Goal: Task Accomplishment & Management: Use online tool/utility

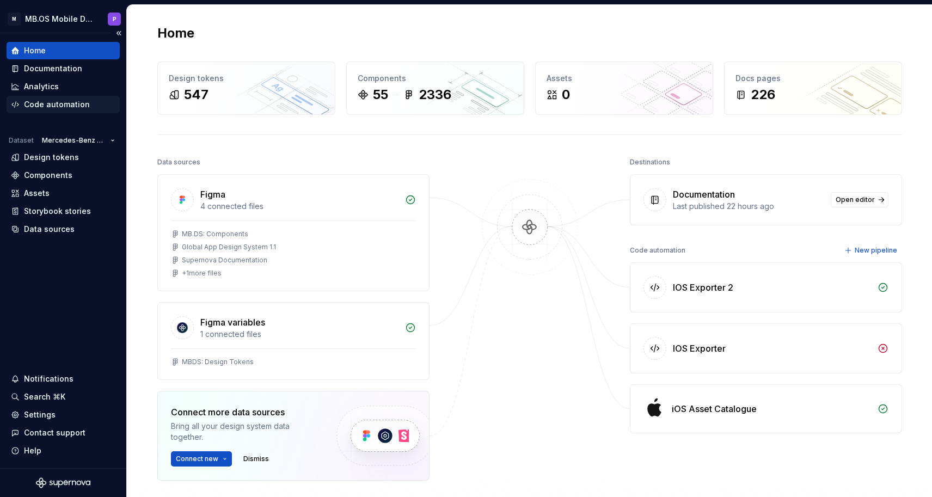
click at [55, 103] on div "Code automation" at bounding box center [57, 104] width 66 height 11
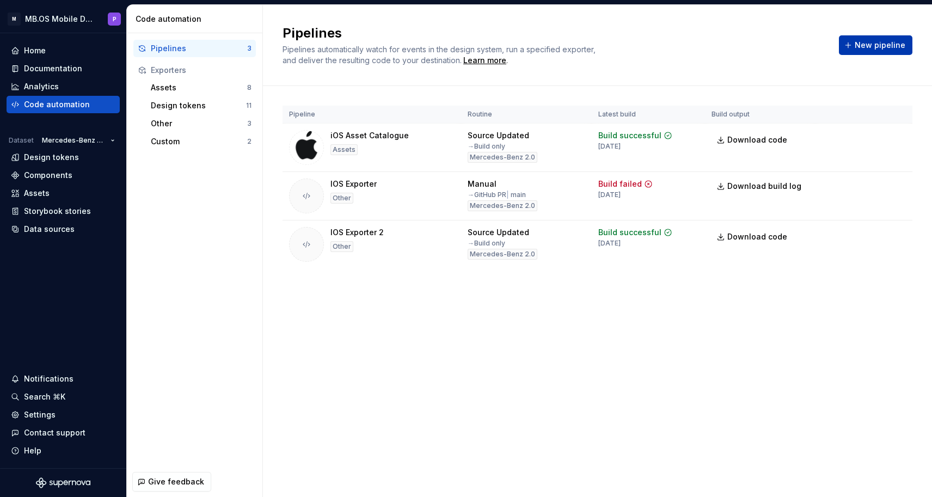
click at [869, 46] on span "New pipeline" at bounding box center [880, 45] width 51 height 11
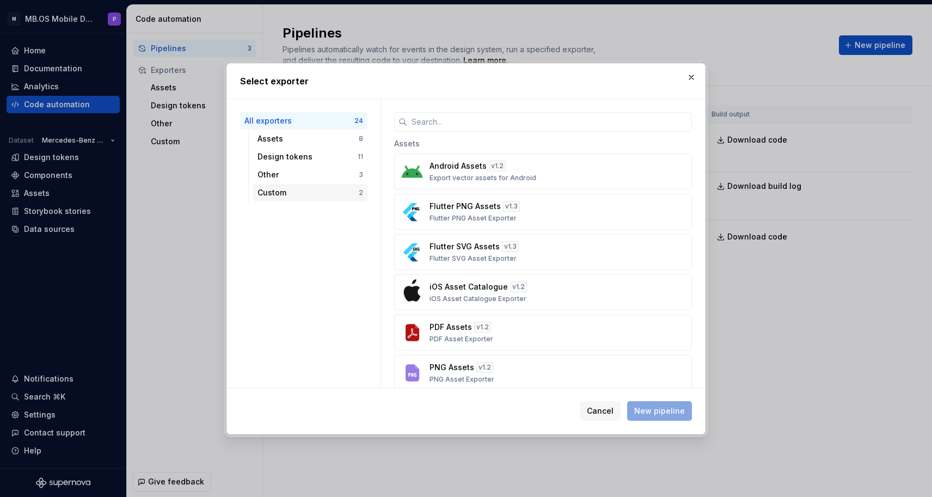
click at [293, 194] on div "Custom" at bounding box center [307, 192] width 101 height 11
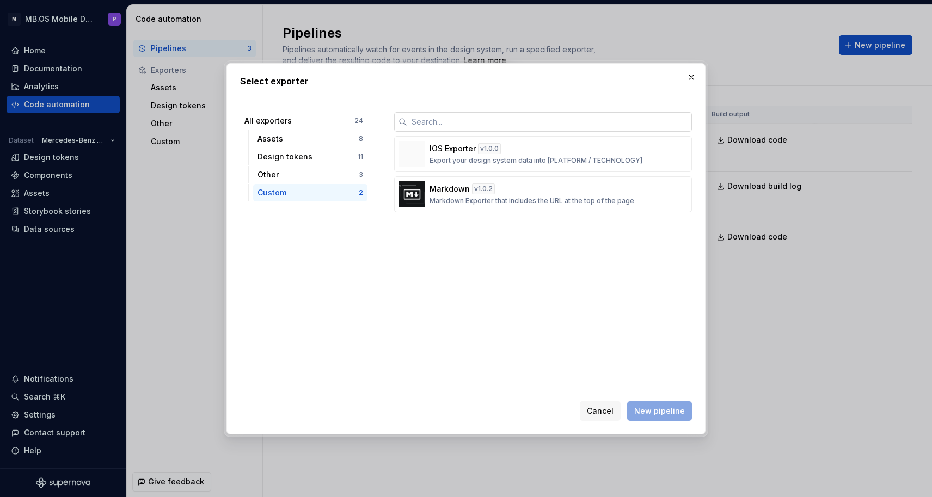
click at [455, 124] on input "text" at bounding box center [549, 122] width 285 height 20
paste input "[URL][DOMAIN_NAME]"
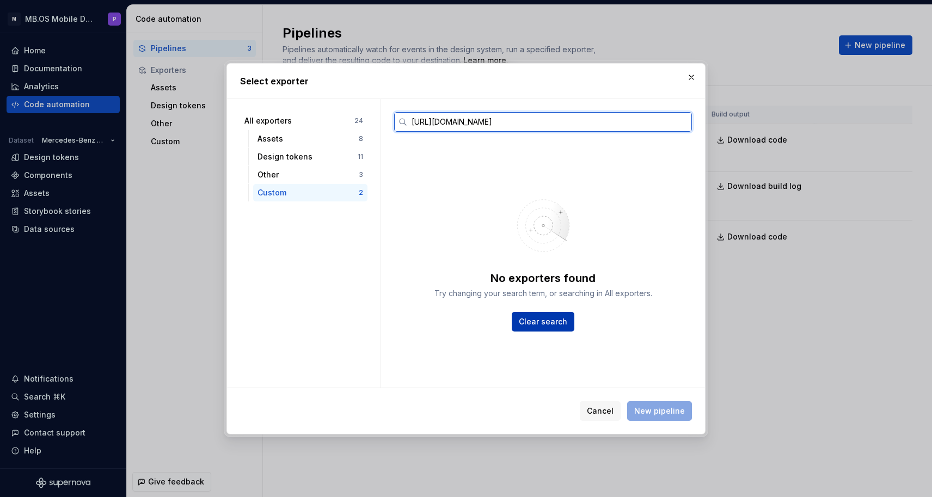
type input "[URL][DOMAIN_NAME]"
click at [546, 321] on span "Clear search" at bounding box center [543, 321] width 48 height 11
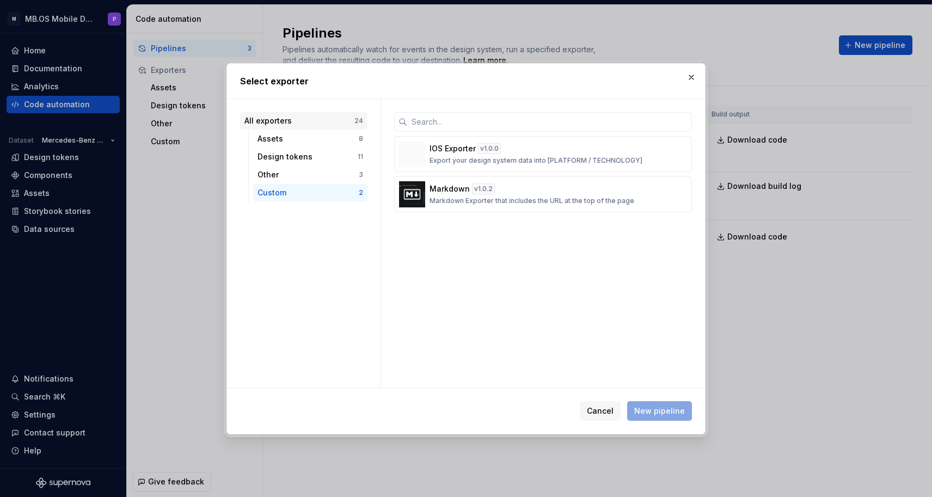
click at [309, 123] on div "All exporters" at bounding box center [299, 120] width 110 height 11
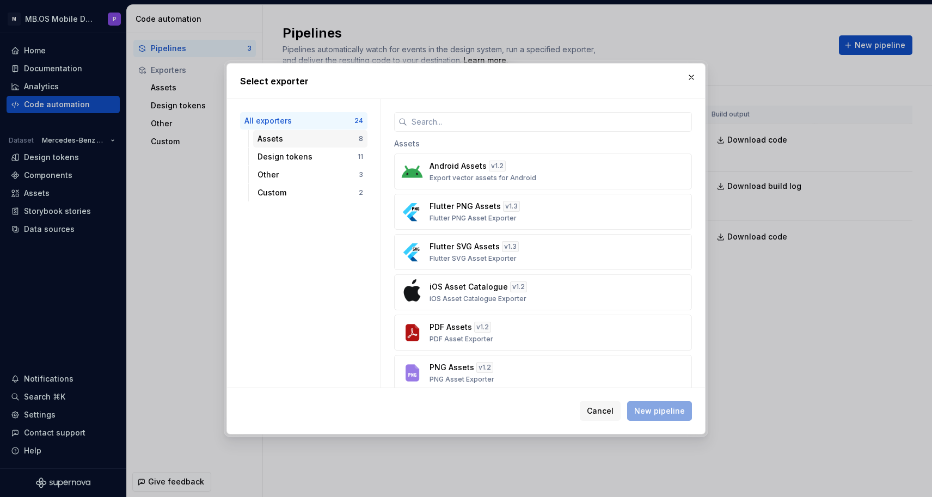
click at [311, 143] on div "Assets" at bounding box center [307, 138] width 101 height 11
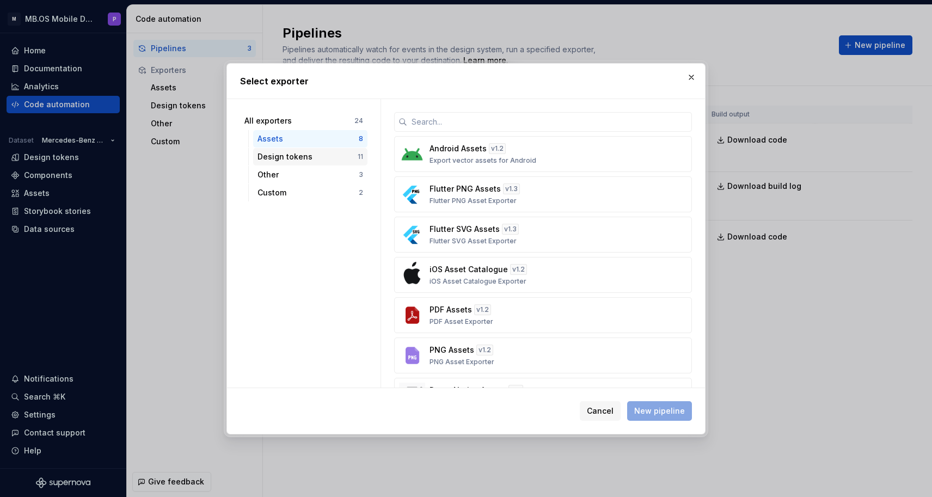
click at [311, 149] on div "Design tokens 11" at bounding box center [310, 156] width 114 height 17
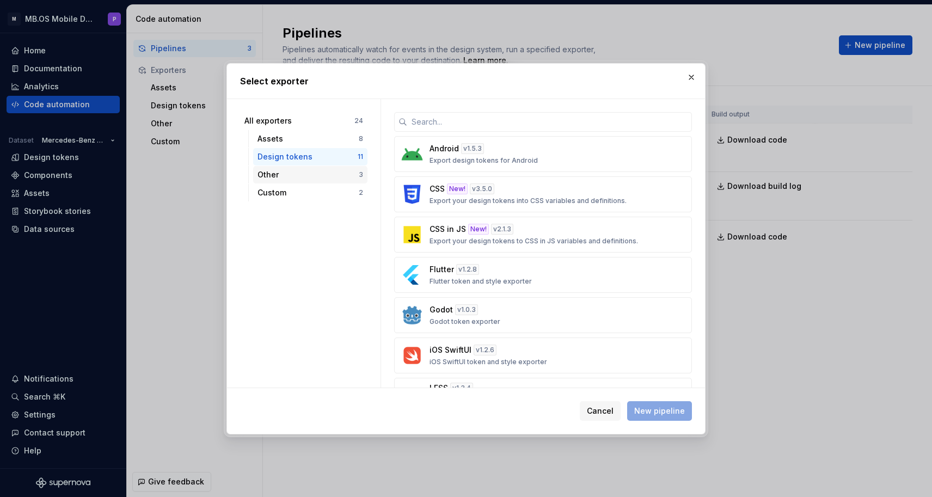
click at [308, 176] on div "Other" at bounding box center [307, 174] width 101 height 11
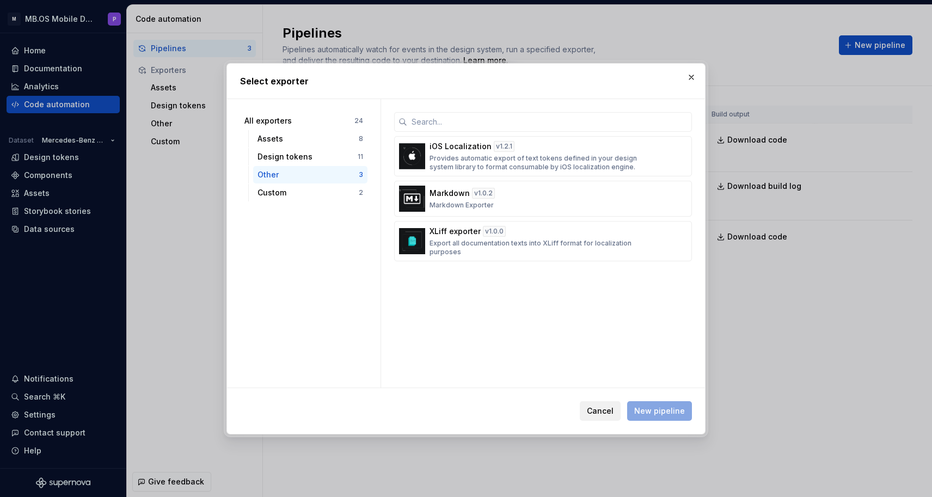
click at [600, 408] on span "Cancel" at bounding box center [600, 410] width 27 height 11
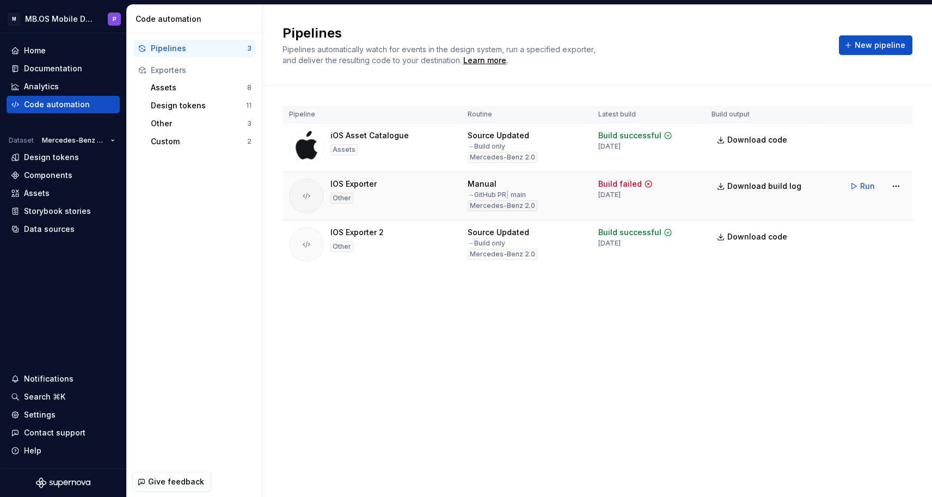
click at [367, 188] on div "IOS Exporter" at bounding box center [353, 184] width 46 height 11
click at [348, 186] on div "IOS Exporter" at bounding box center [353, 184] width 46 height 11
click at [901, 187] on html "M MB.OS Mobile Design System P Home Documentation Analytics Code automation Dat…" at bounding box center [466, 248] width 932 height 497
click at [884, 202] on div "Edit pipeline" at bounding box center [875, 209] width 115 height 17
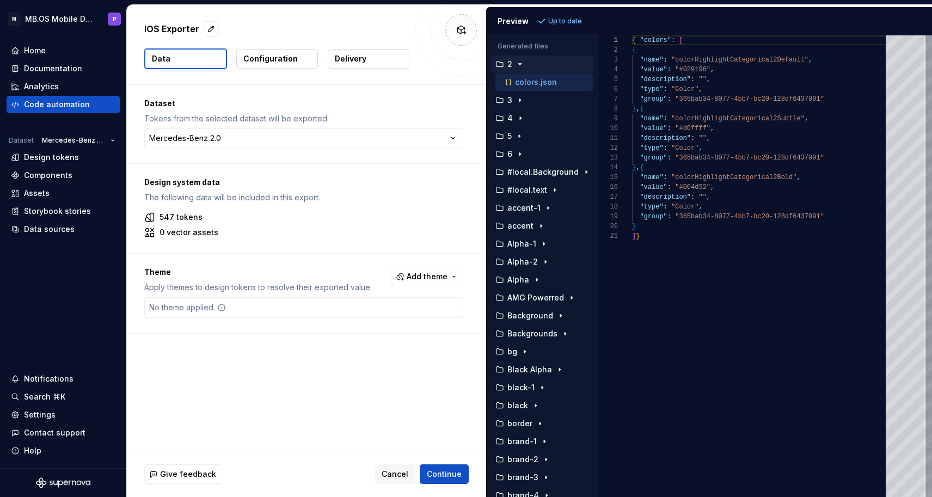
click at [270, 69] on div "Configuration" at bounding box center [277, 58] width 83 height 21
click at [272, 58] on p "Configuration" at bounding box center [270, 58] width 54 height 11
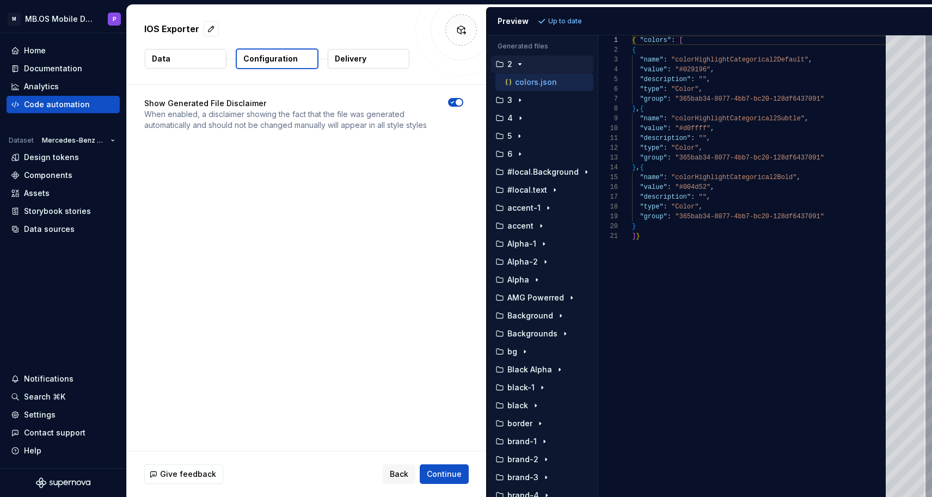
click at [272, 57] on p "Configuration" at bounding box center [270, 58] width 54 height 11
click at [358, 50] on button "Delivery" at bounding box center [369, 59] width 82 height 20
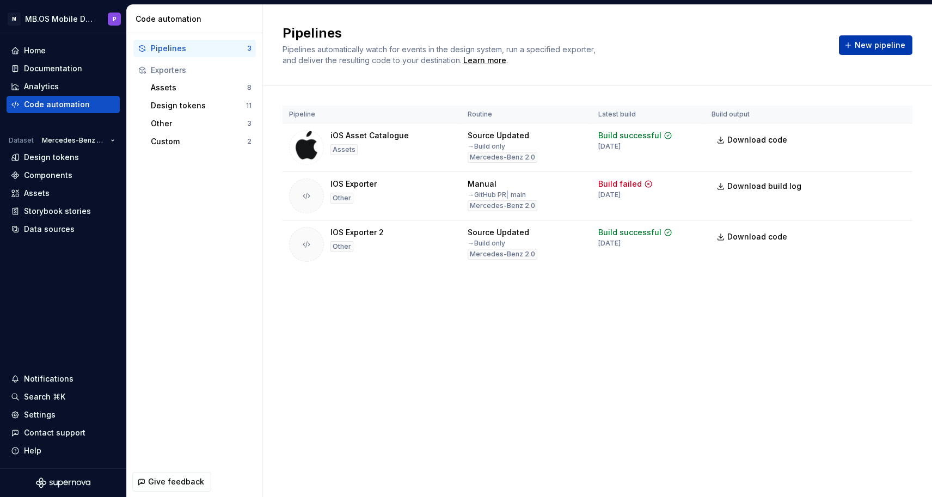
click at [864, 48] on span "New pipeline" at bounding box center [880, 45] width 51 height 11
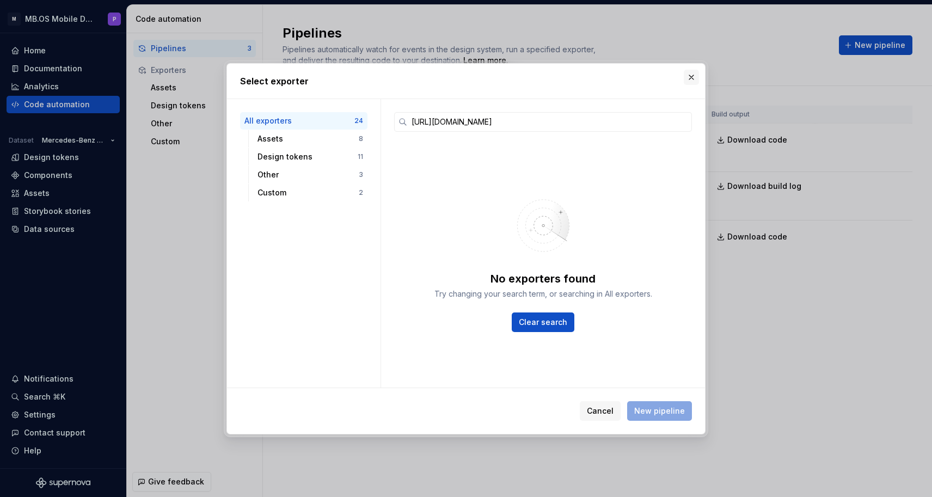
type input "[URL][DOMAIN_NAME]"
click at [693, 76] on button "button" at bounding box center [691, 77] width 15 height 15
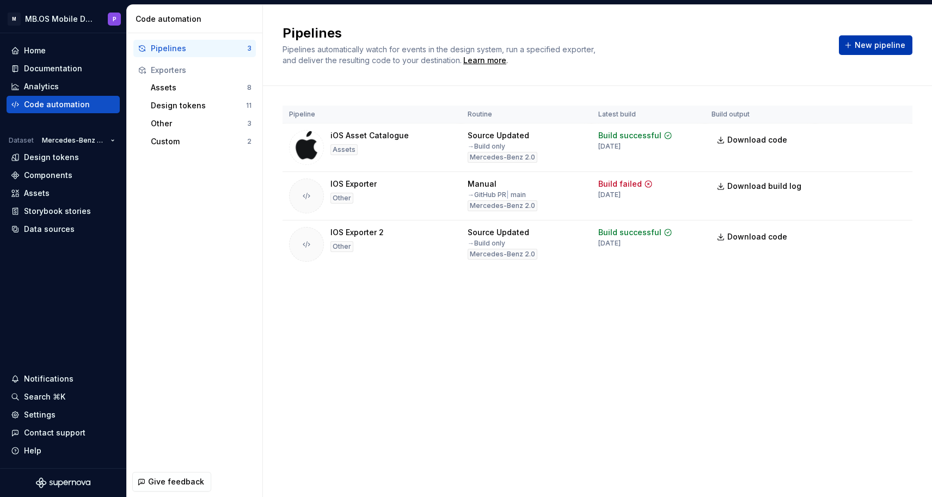
click at [869, 47] on span "New pipeline" at bounding box center [880, 45] width 51 height 11
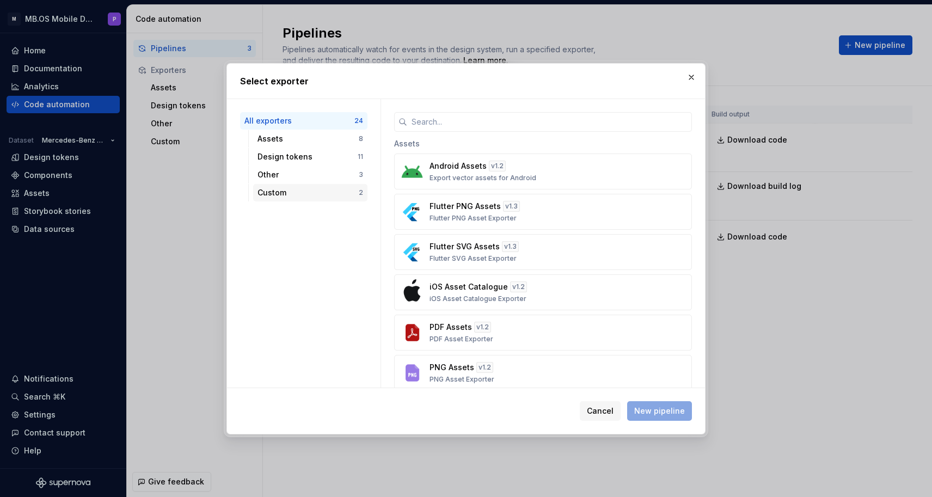
click at [287, 196] on div "Custom" at bounding box center [307, 192] width 101 height 11
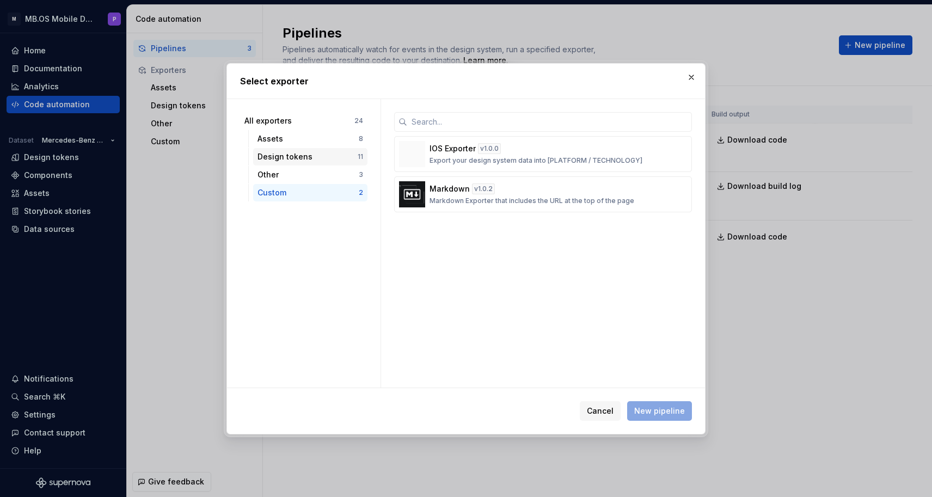
click at [306, 150] on div "Design tokens 11" at bounding box center [310, 156] width 114 height 17
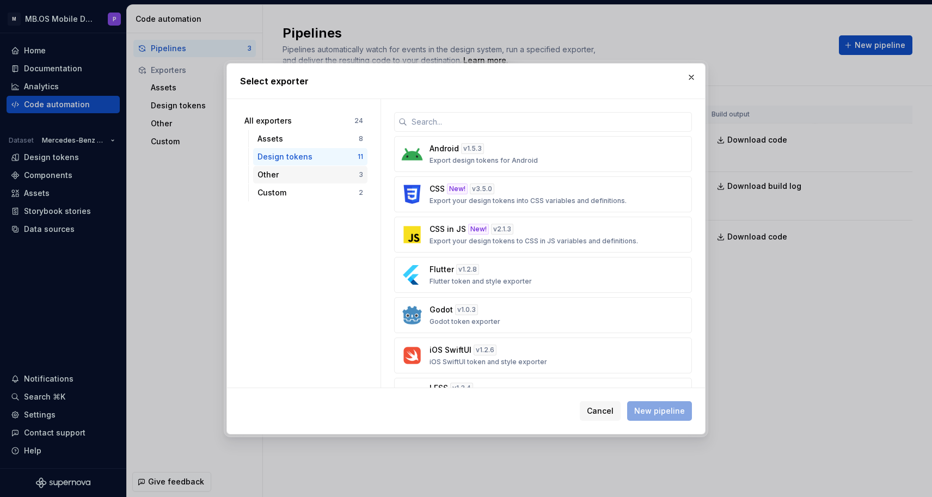
click at [303, 169] on div "Other" at bounding box center [307, 174] width 101 height 11
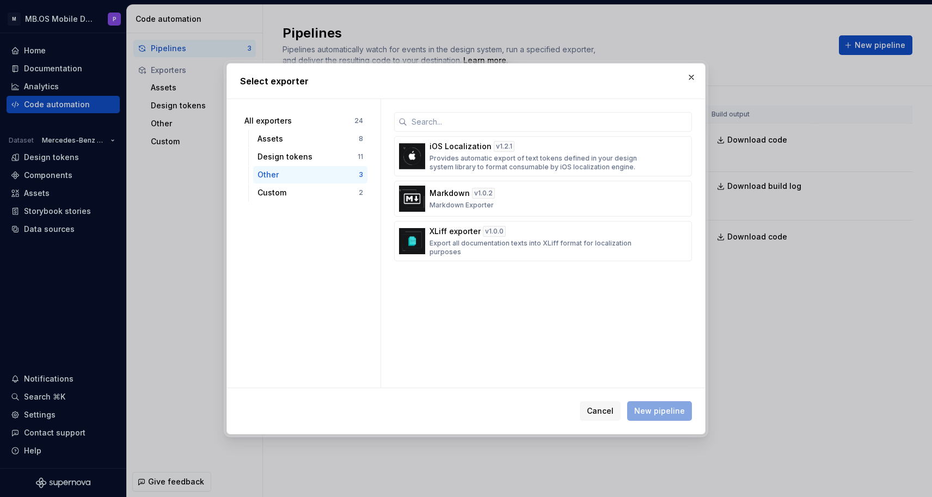
click at [305, 182] on div "Other 3" at bounding box center [310, 174] width 114 height 17
click at [305, 198] on div "Custom 2" at bounding box center [310, 192] width 114 height 17
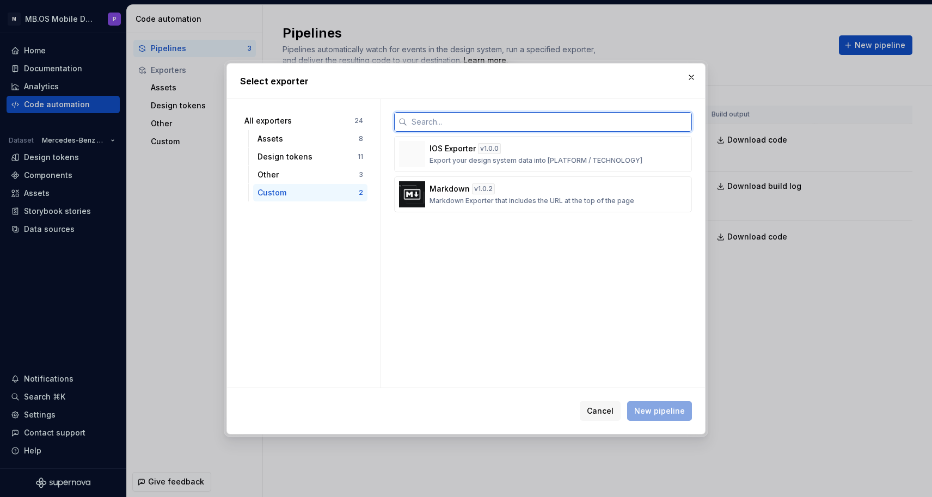
click at [458, 117] on input "text" at bounding box center [549, 122] width 285 height 20
click at [692, 80] on button "button" at bounding box center [691, 77] width 15 height 15
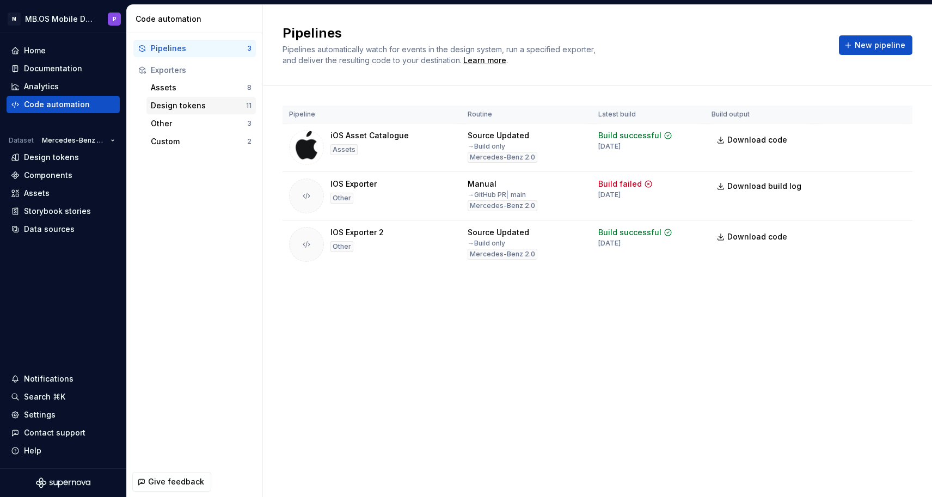
click at [196, 105] on div "Design tokens" at bounding box center [198, 105] width 95 height 11
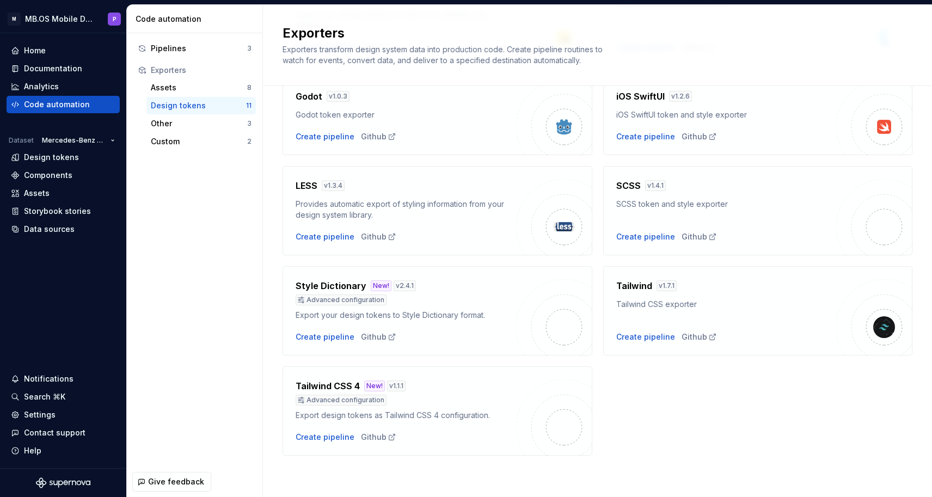
scroll to position [266, 0]
click at [170, 44] on div "Pipelines" at bounding box center [199, 48] width 96 height 11
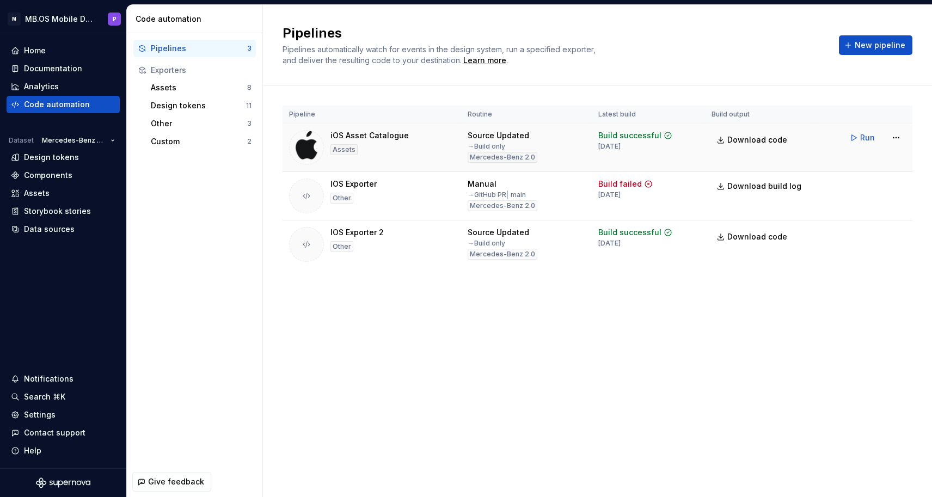
click at [310, 147] on img at bounding box center [306, 147] width 35 height 35
click at [903, 140] on html "M MB.OS Mobile Design System P Home Documentation Analytics Code automation Dat…" at bounding box center [466, 248] width 932 height 497
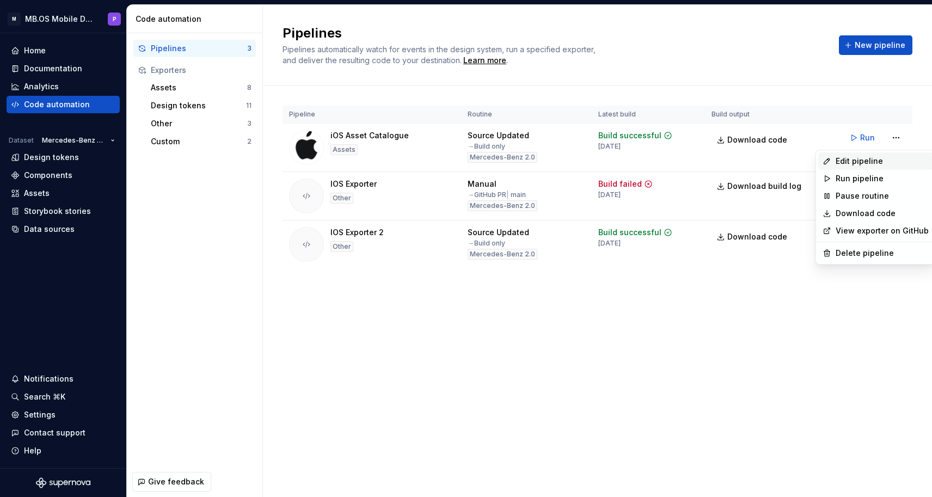
click at [887, 164] on div "Edit pipeline" at bounding box center [881, 161] width 93 height 11
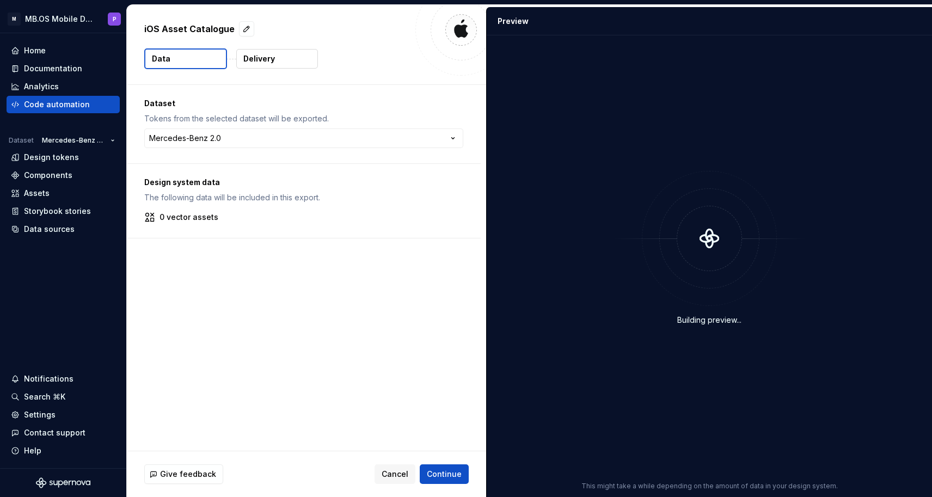
click at [281, 58] on button "Delivery" at bounding box center [277, 59] width 82 height 20
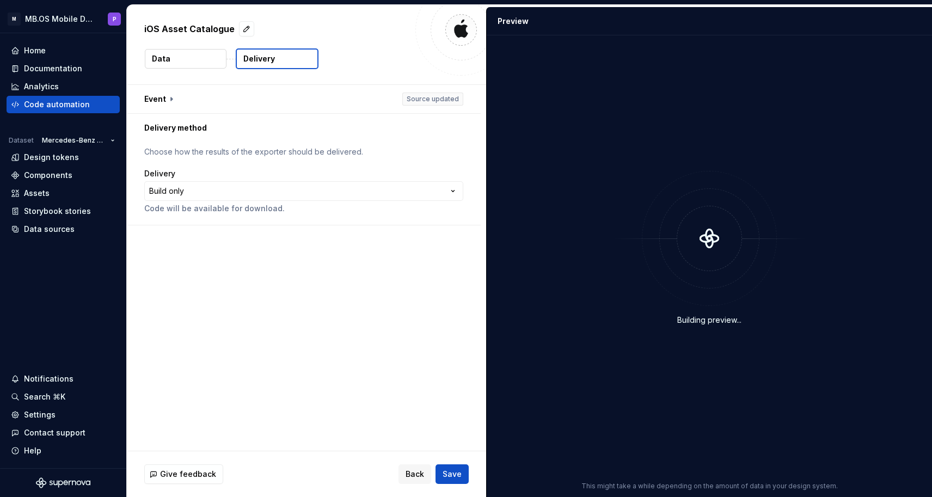
click at [198, 63] on button "Data" at bounding box center [186, 59] width 82 height 20
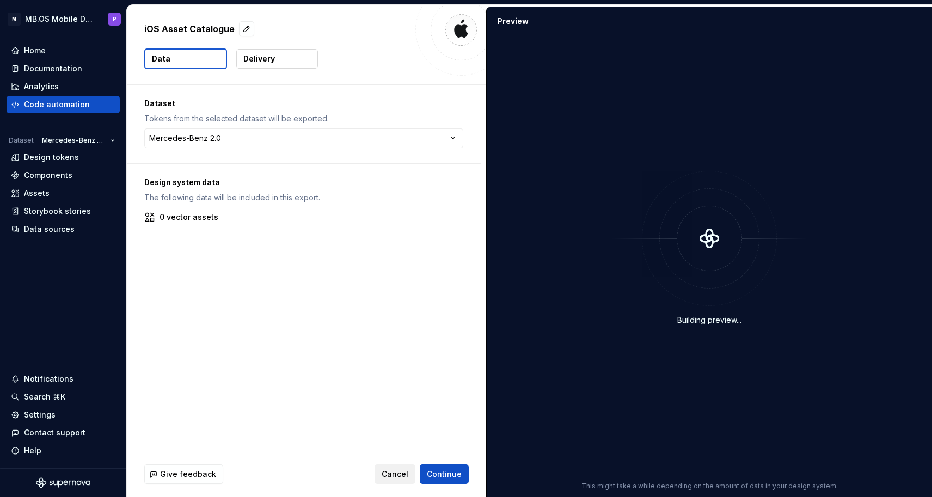
click at [390, 478] on span "Cancel" at bounding box center [395, 474] width 27 height 11
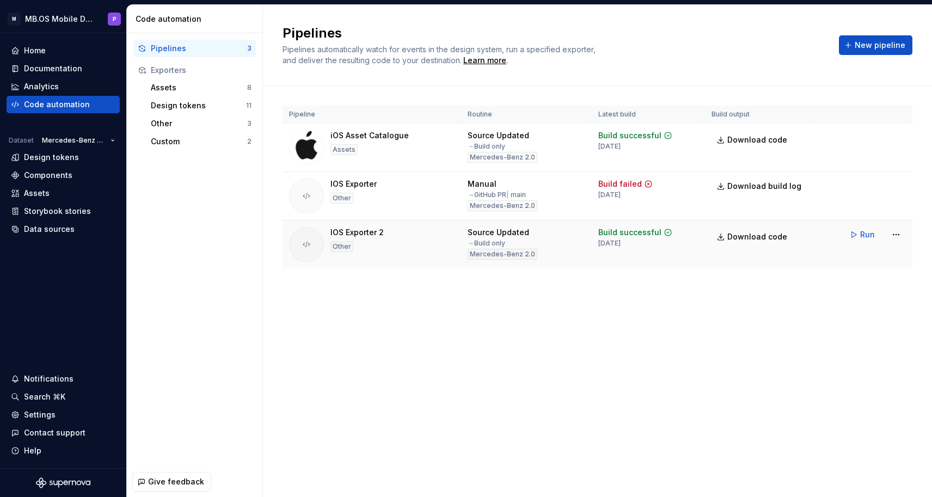
click at [329, 239] on div "IOS Exporter 2 Other" at bounding box center [371, 244] width 165 height 35
click at [314, 239] on div at bounding box center [306, 244] width 35 height 35
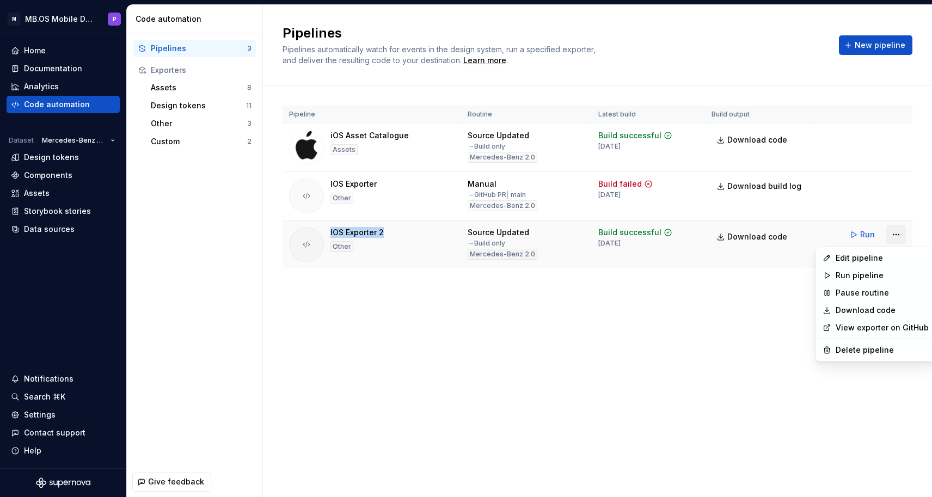
click at [895, 233] on html "M MB.OS Mobile Design System P Home Documentation Analytics Code automation Dat…" at bounding box center [466, 248] width 932 height 497
click at [875, 38] on html "M MB.OS Mobile Design System P Home Documentation Analytics Code automation Dat…" at bounding box center [466, 248] width 932 height 497
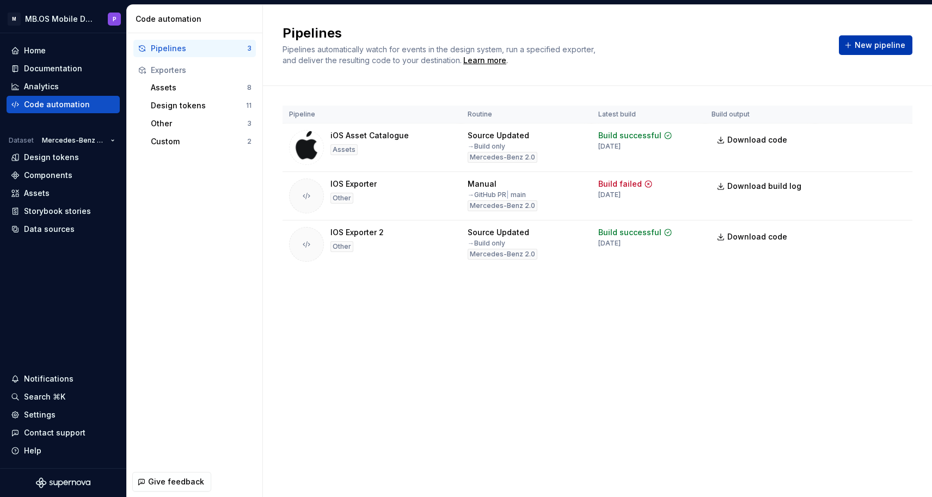
click at [873, 45] on span "New pipeline" at bounding box center [880, 45] width 51 height 11
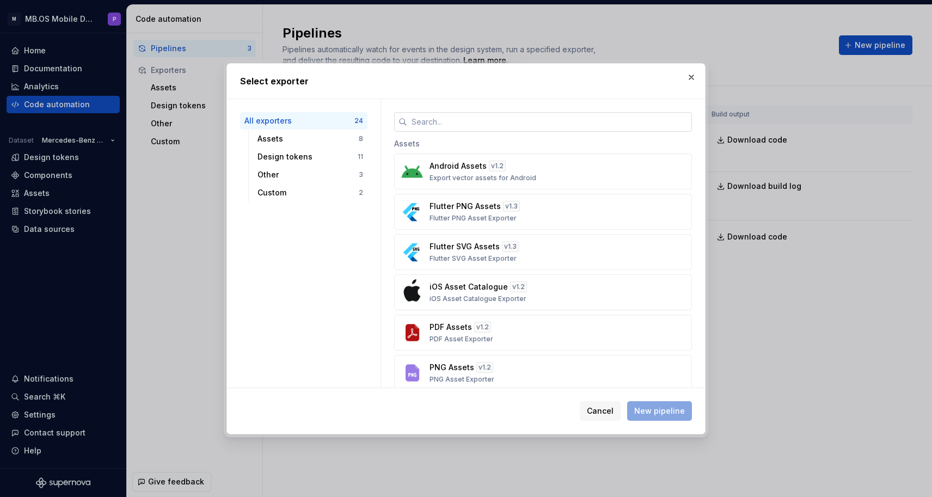
click at [453, 124] on input "text" at bounding box center [549, 122] width 285 height 20
click at [328, 138] on div "Assets" at bounding box center [307, 138] width 101 height 11
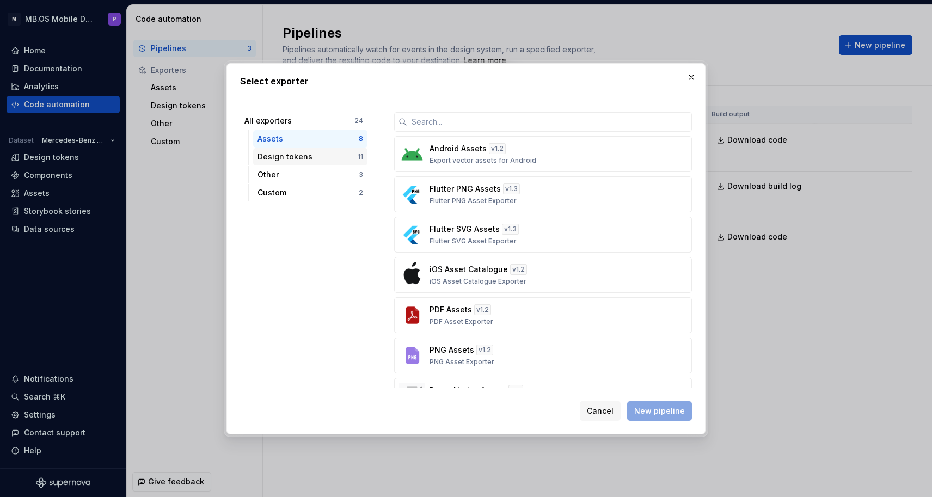
click at [327, 160] on div "Design tokens" at bounding box center [307, 156] width 100 height 11
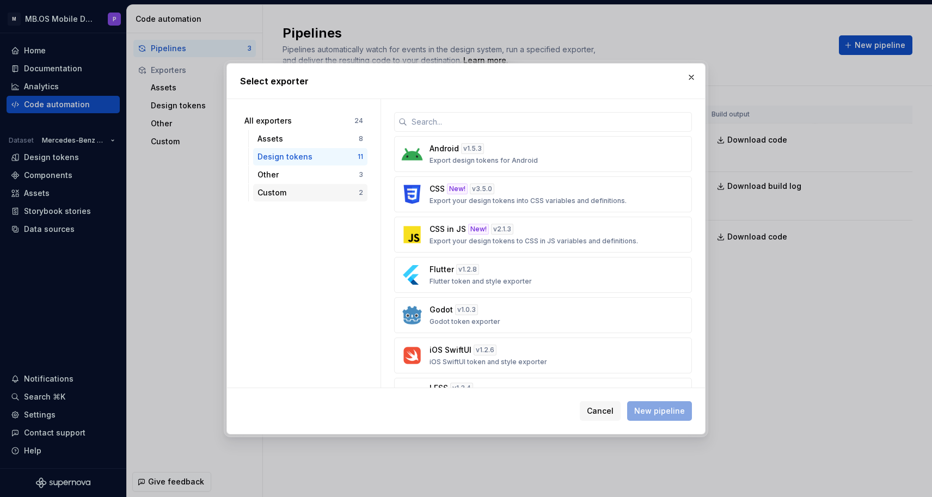
click at [327, 191] on div "Custom" at bounding box center [307, 192] width 101 height 11
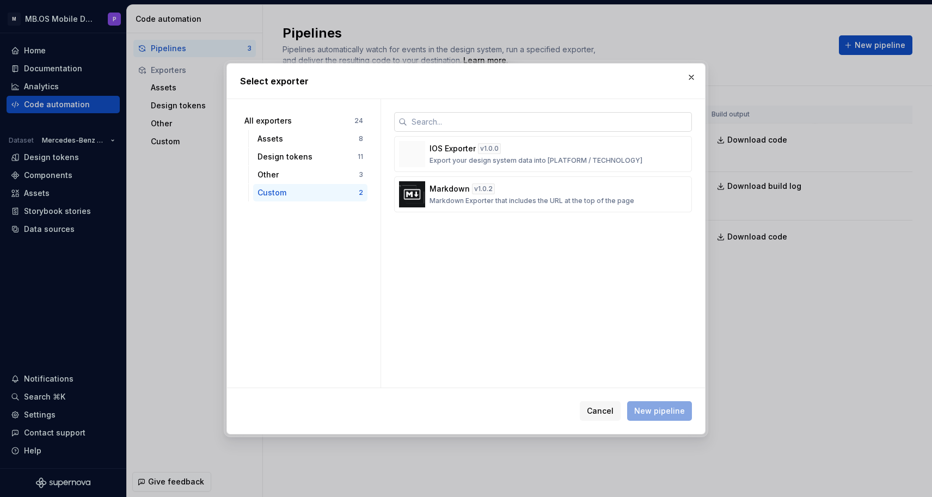
click at [456, 120] on input "text" at bounding box center [549, 122] width 285 height 20
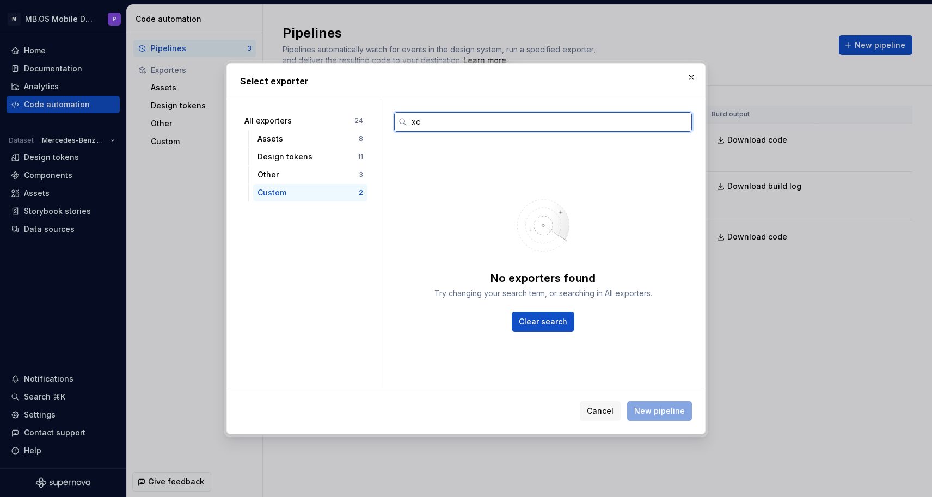
type input "x"
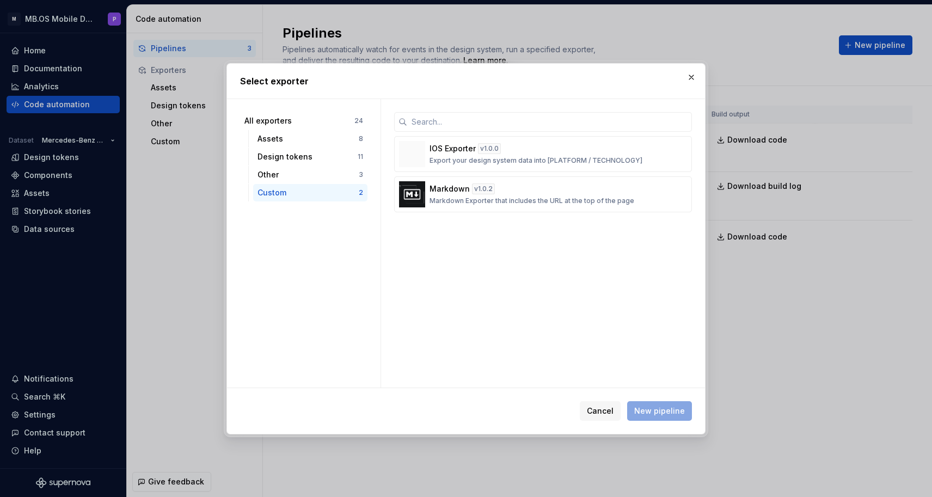
click at [472, 279] on div "IOS Exporter v 1.0.0 Export your design system data into [PLATFORM / TECHNOLOGY…" at bounding box center [543, 243] width 324 height 288
click at [691, 75] on button "button" at bounding box center [691, 77] width 15 height 15
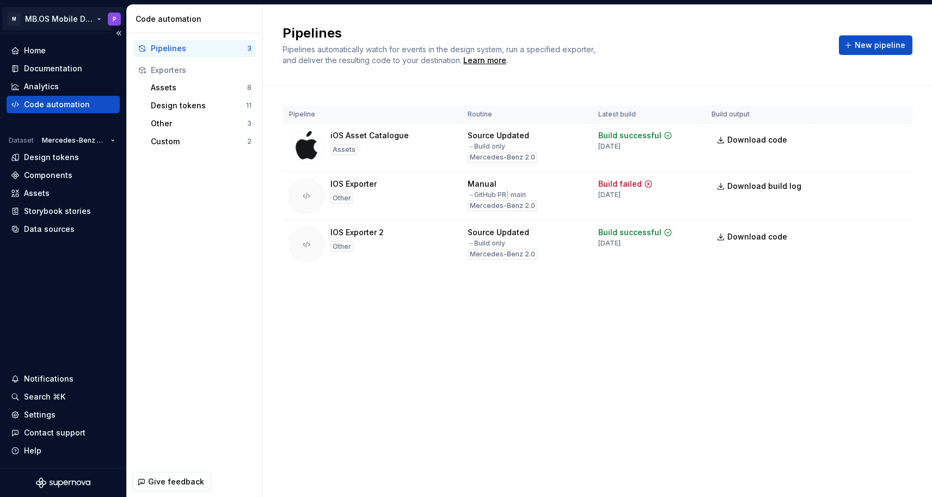
click at [87, 21] on html "M MB.OS Mobile Design System P Home Documentation Analytics Code automation Dat…" at bounding box center [466, 248] width 932 height 497
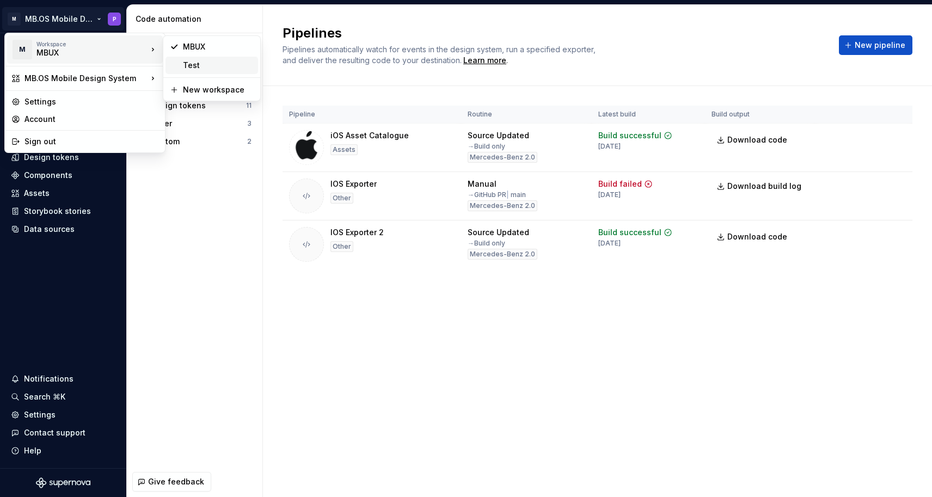
click at [217, 67] on div "Test" at bounding box center [218, 65] width 71 height 11
